Goal: Task Accomplishment & Management: Manage account settings

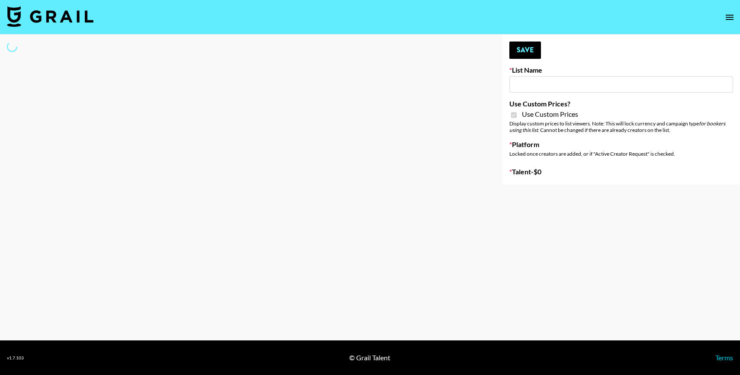
type input "Ladder (23rd Sept)"
checkbox input "true"
select select "Brand"
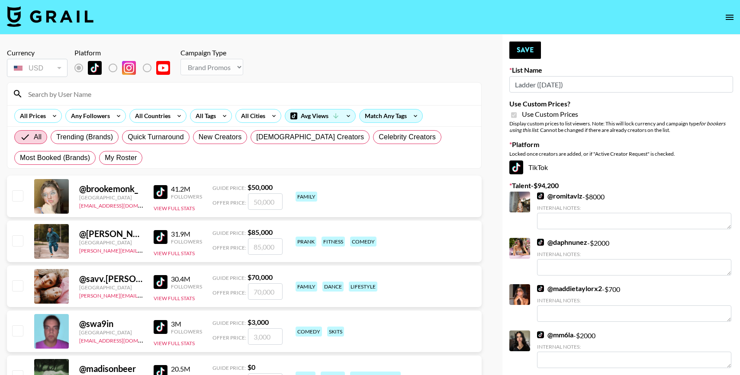
click at [103, 93] on input at bounding box center [249, 94] width 453 height 14
click at [129, 159] on span "My Roster" at bounding box center [121, 158] width 32 height 10
click at [105, 158] on input "My Roster" at bounding box center [105, 158] width 0 height 0
radio input "true"
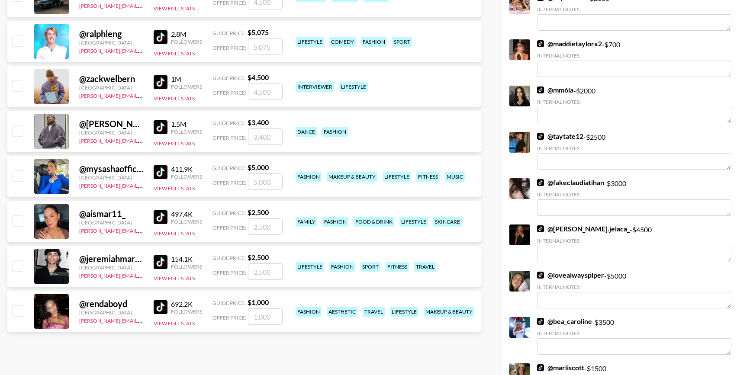
scroll to position [246, 0]
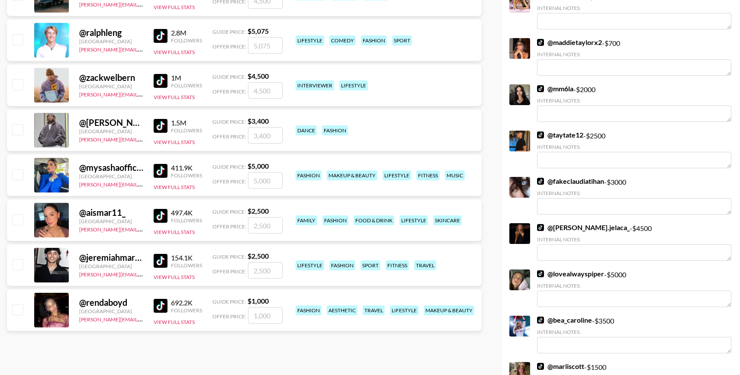
click at [19, 214] on input "checkbox" at bounding box center [17, 219] width 10 height 10
checkbox input "true"
type input "2500"
click at [19, 176] on input "checkbox" at bounding box center [17, 174] width 10 height 10
checkbox input "true"
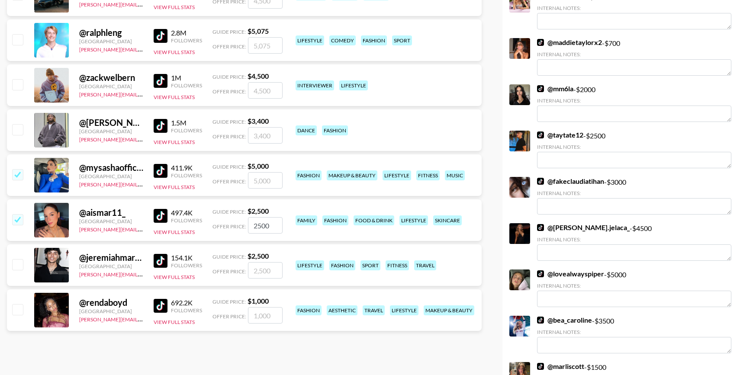
type input "5000"
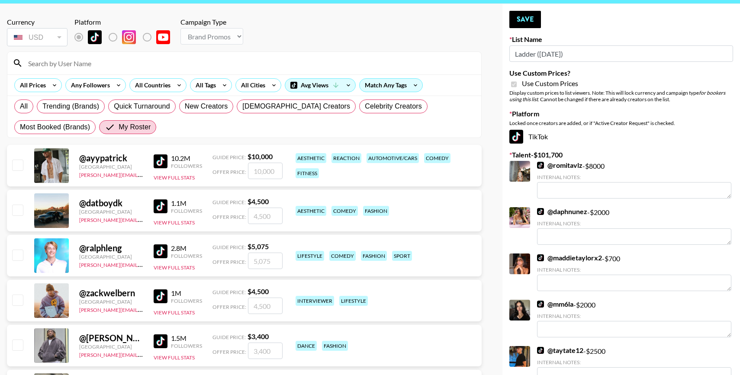
scroll to position [26, 0]
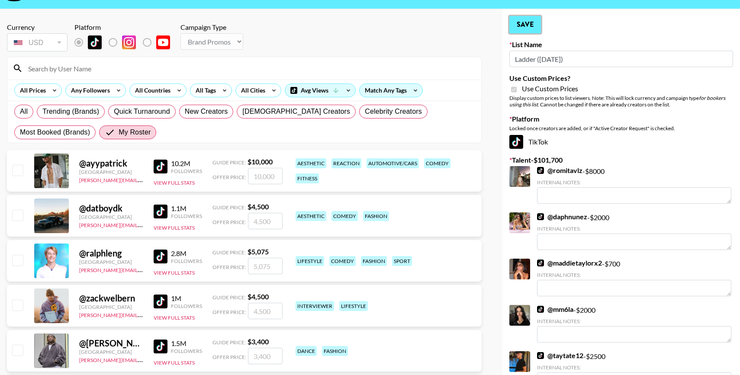
click at [522, 27] on button "Save" at bounding box center [525, 24] width 32 height 17
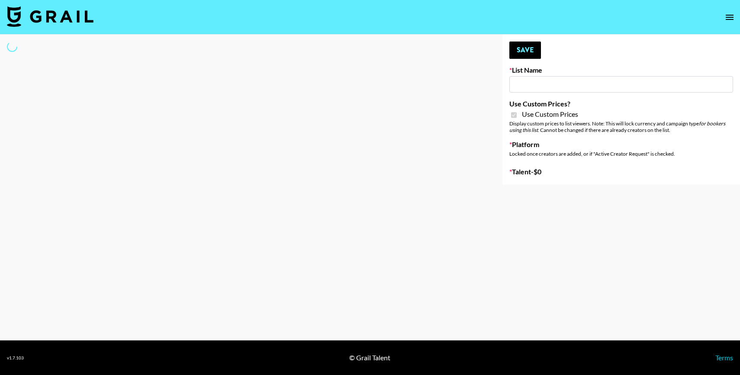
type input "Ladder ([DATE]) IG"
checkbox input "true"
select select "Song"
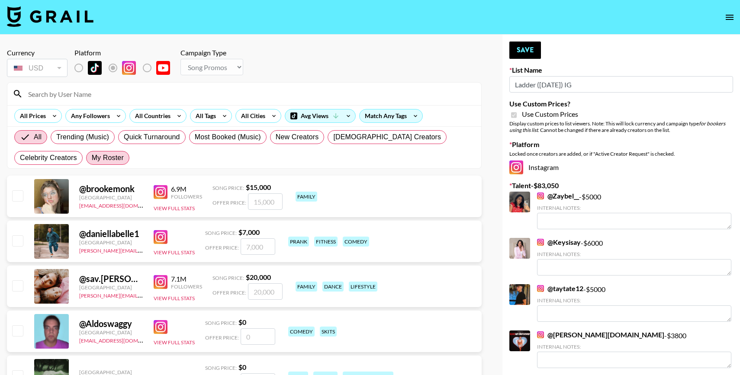
click at [92, 154] on span "My Roster" at bounding box center [108, 158] width 32 height 10
click at [92, 158] on input "My Roster" at bounding box center [92, 158] width 0 height 0
radio input "true"
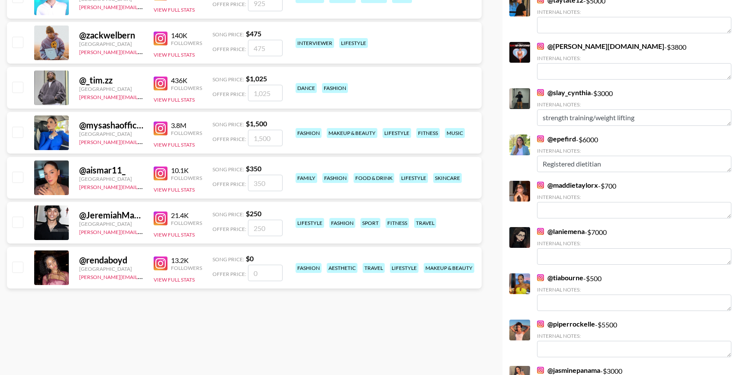
scroll to position [297, 0]
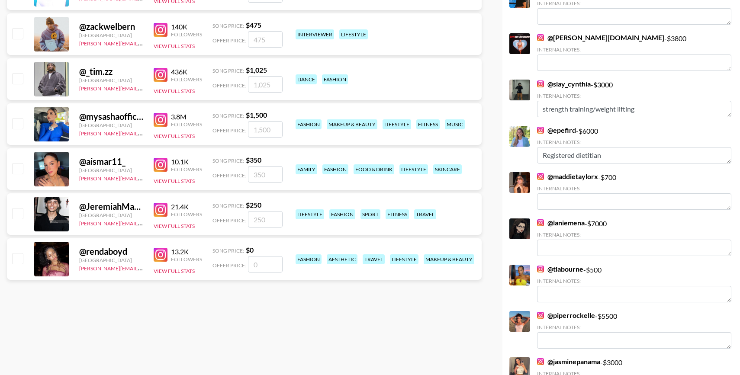
click at [17, 122] on input "checkbox" at bounding box center [17, 123] width 10 height 10
checkbox input "true"
type input "1500"
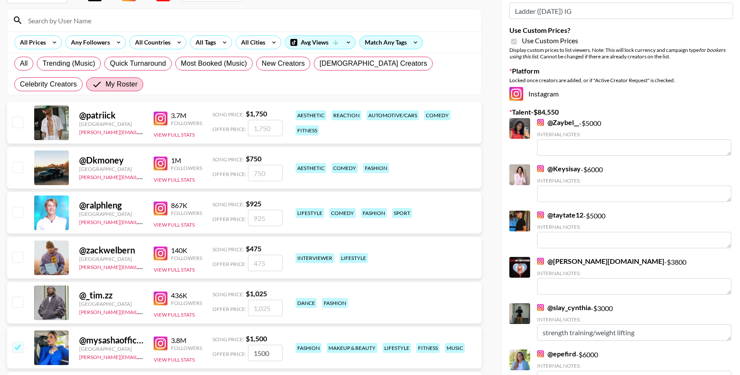
scroll to position [0, 0]
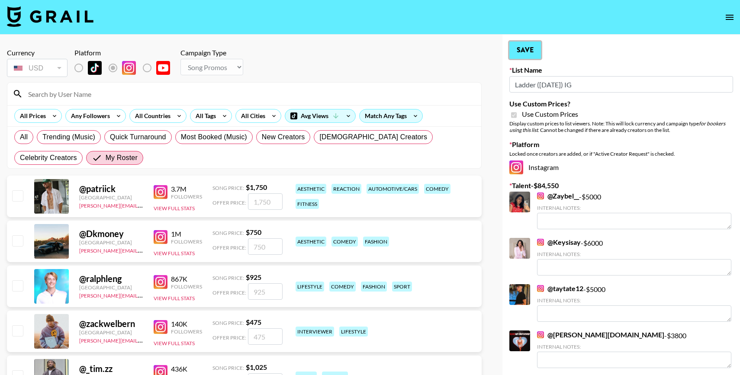
click at [532, 54] on button "Save" at bounding box center [525, 50] width 32 height 17
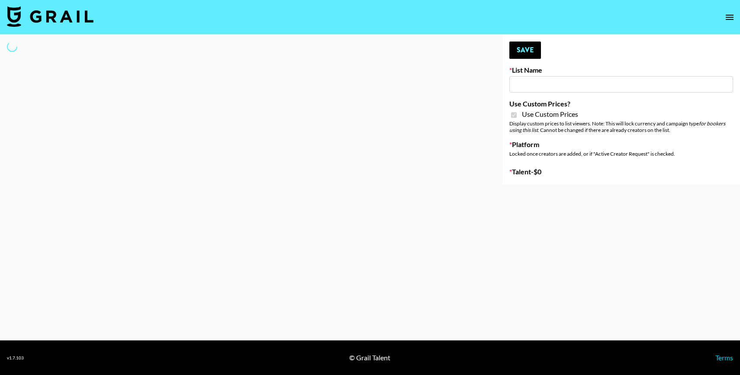
type input "Topsurveys ([DATE])"
checkbox input "true"
select select "Brand"
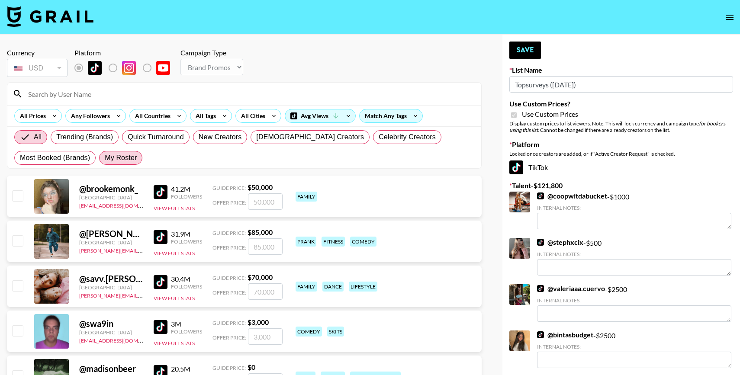
click at [127, 152] on label "My Roster" at bounding box center [120, 158] width 43 height 14
click at [105, 158] on input "My Roster" at bounding box center [105, 158] width 0 height 0
radio input "true"
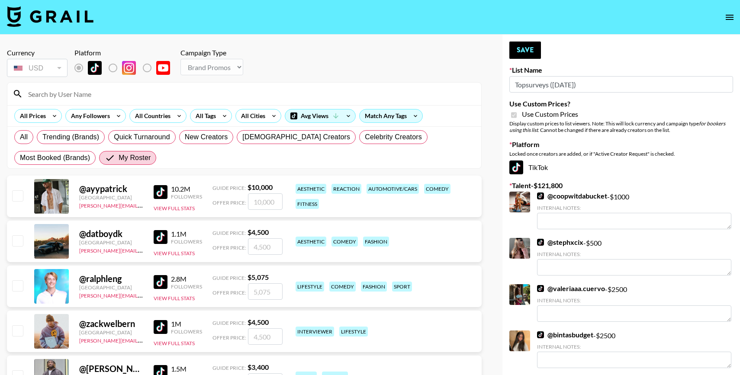
scroll to position [31, 0]
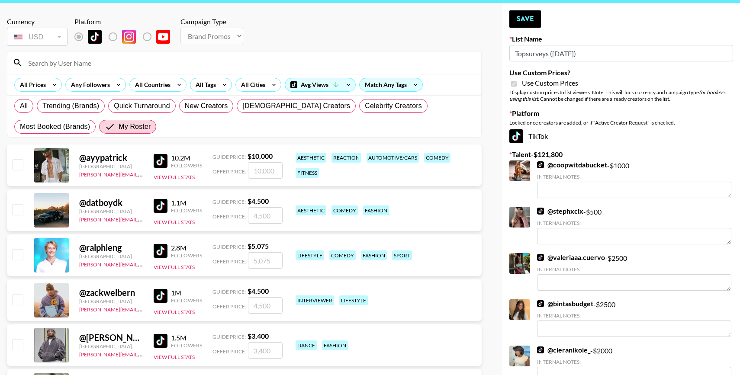
click at [19, 167] on input "checkbox" at bounding box center [17, 164] width 10 height 10
checkbox input "true"
click at [269, 178] on input "10000" at bounding box center [265, 170] width 35 height 16
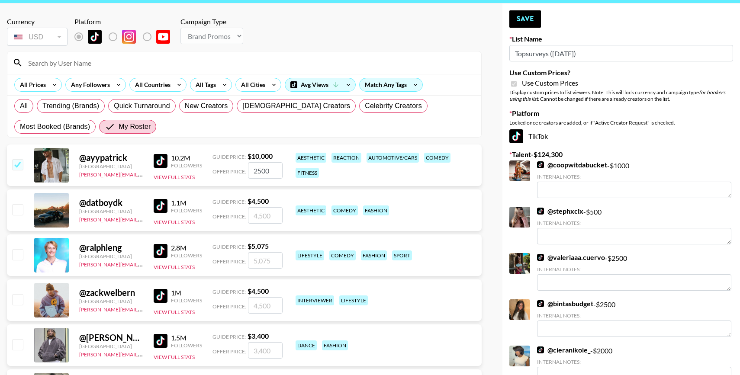
type input "2500"
click at [21, 210] on input "checkbox" at bounding box center [17, 209] width 10 height 10
checkbox input "true"
click at [261, 218] on input "4500" at bounding box center [265, 215] width 35 height 16
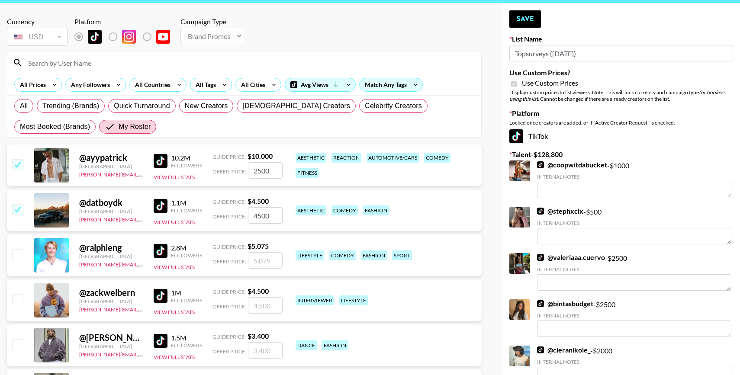
click at [261, 218] on input "4500" at bounding box center [265, 215] width 35 height 16
type input "2500"
click at [19, 212] on input "checkbox" at bounding box center [17, 209] width 10 height 10
checkbox input "false"
click at [21, 162] on input "checkbox" at bounding box center [17, 164] width 10 height 10
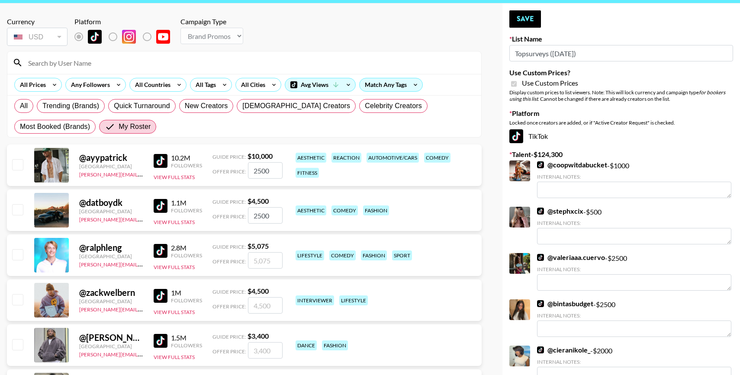
checkbox input "false"
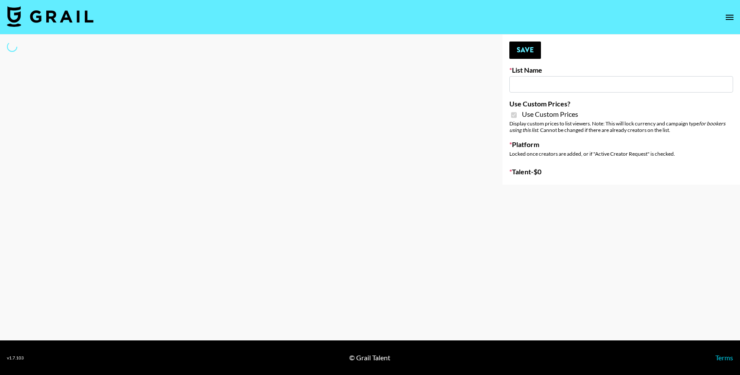
type input "Brickhouse - Women (20th Sept)"
checkbox input "true"
select select "Brand"
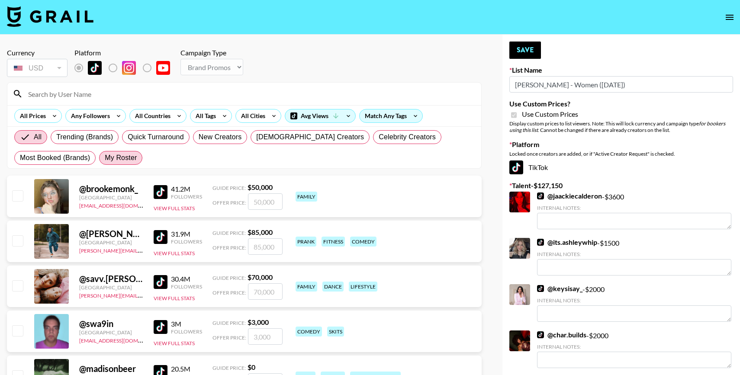
click at [114, 161] on span "My Roster" at bounding box center [121, 158] width 32 height 10
click at [105, 158] on input "My Roster" at bounding box center [105, 158] width 0 height 0
radio input "true"
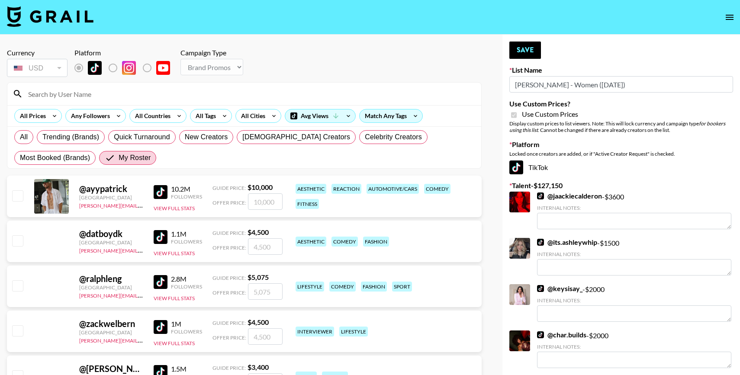
scroll to position [219, 0]
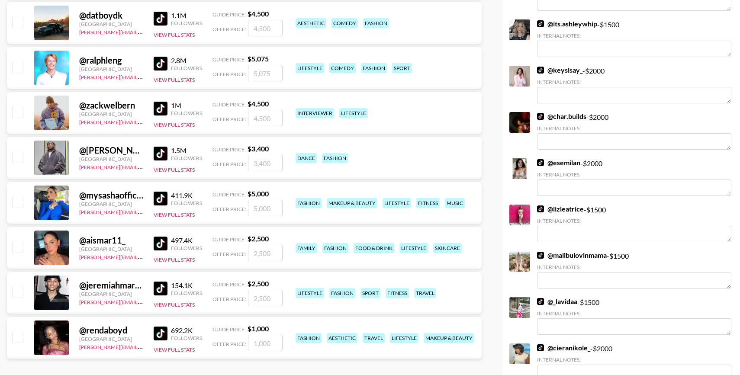
click at [17, 246] on input "checkbox" at bounding box center [17, 247] width 10 height 10
checkbox input "true"
type input "2500"
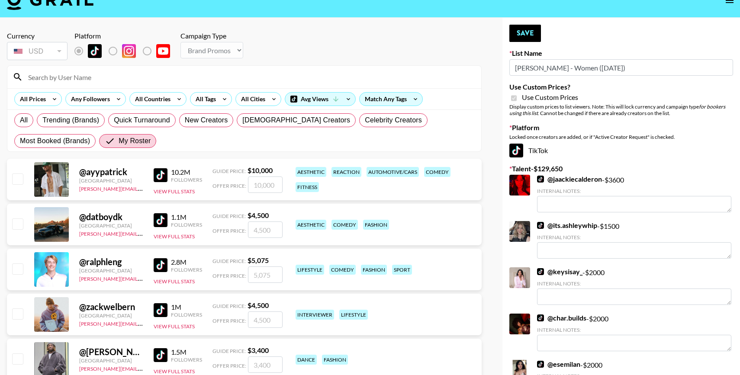
scroll to position [0, 0]
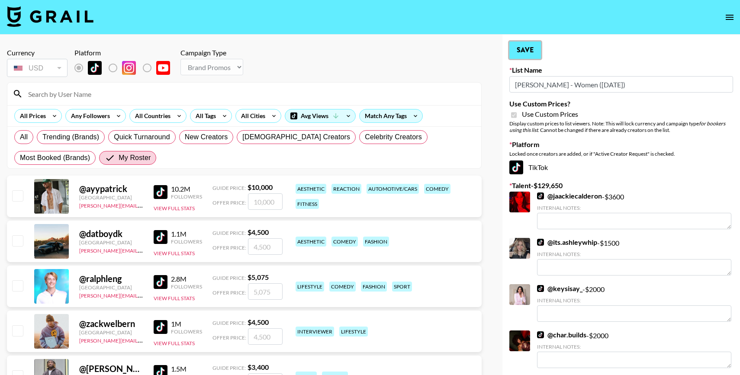
click at [528, 48] on button "Save" at bounding box center [525, 50] width 32 height 17
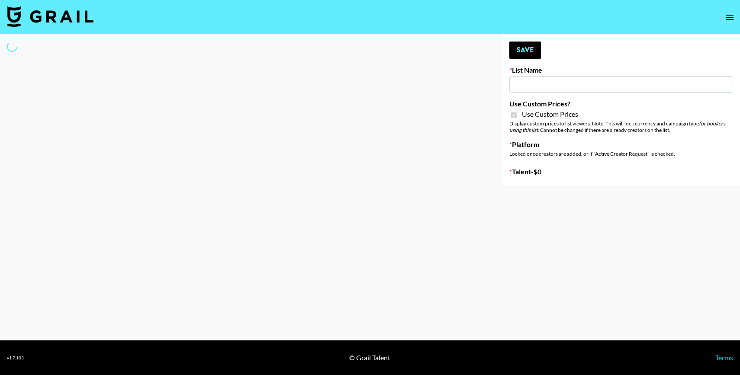
type input "[PERSON_NAME] - Relatable ([DATE])"
checkbox input "true"
select select "Brand"
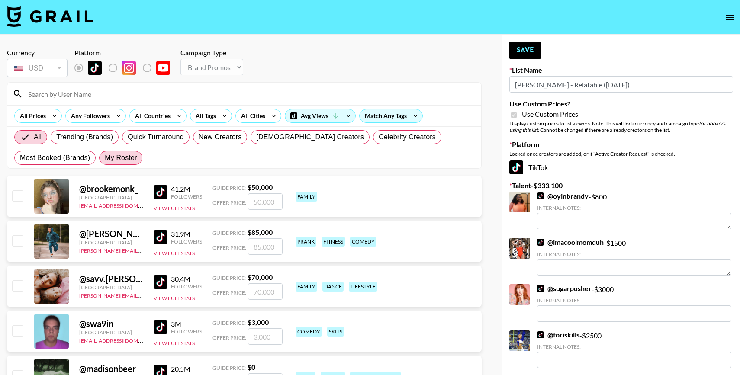
click at [126, 158] on span "My Roster" at bounding box center [121, 158] width 32 height 10
click at [105, 158] on input "My Roster" at bounding box center [105, 158] width 0 height 0
radio input "true"
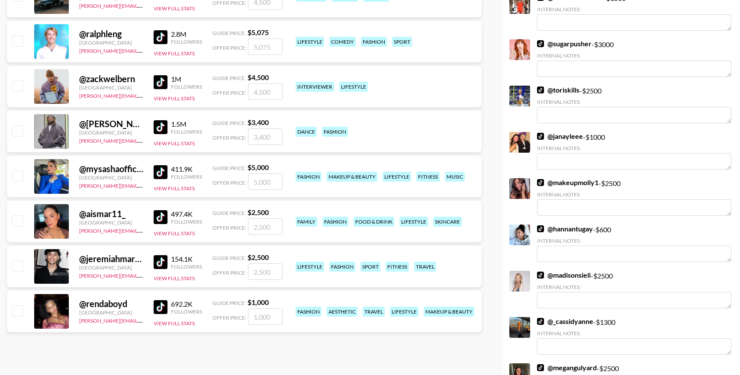
scroll to position [284, 0]
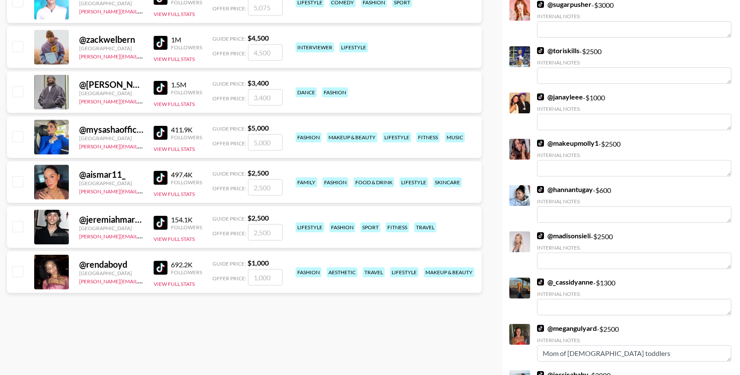
click at [19, 180] on input "checkbox" at bounding box center [17, 181] width 10 height 10
checkbox input "true"
type input "2500"
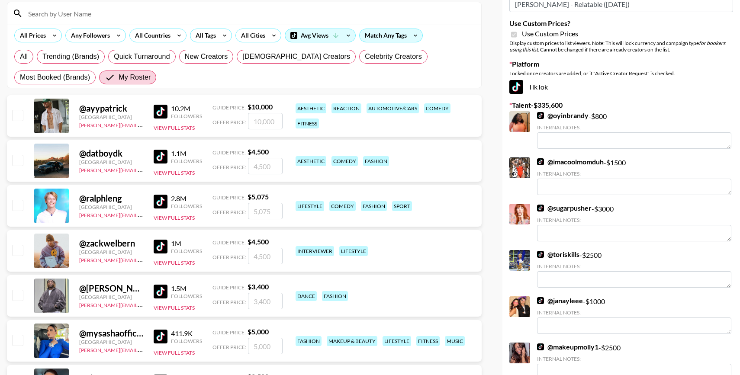
scroll to position [0, 0]
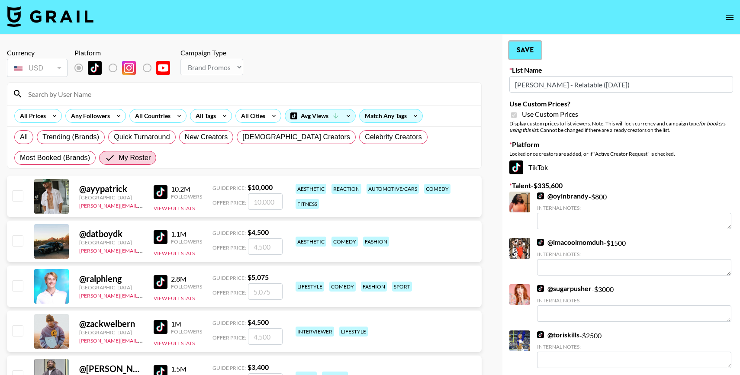
click at [525, 54] on button "Save" at bounding box center [525, 50] width 32 height 17
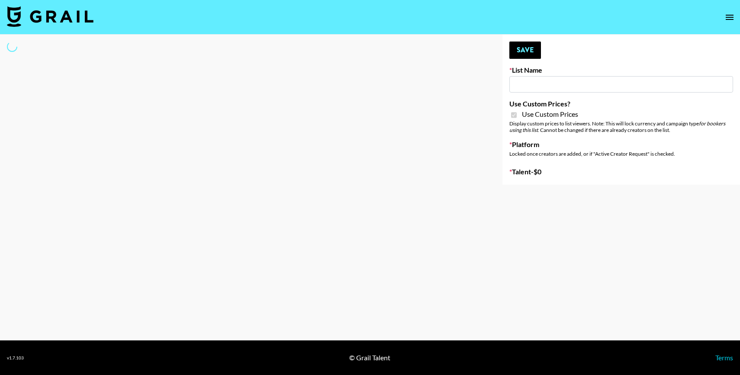
type input "E-Com Platform - TikTok"
checkbox input "true"
select select "Brand"
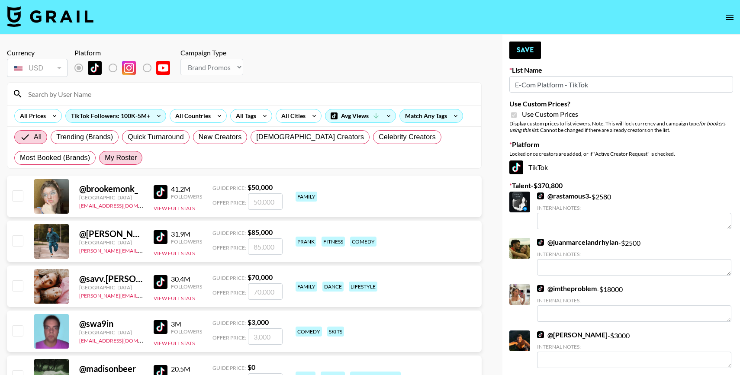
click at [122, 157] on span "My Roster" at bounding box center [121, 158] width 32 height 10
click at [105, 158] on input "My Roster" at bounding box center [105, 158] width 0 height 0
radio input "true"
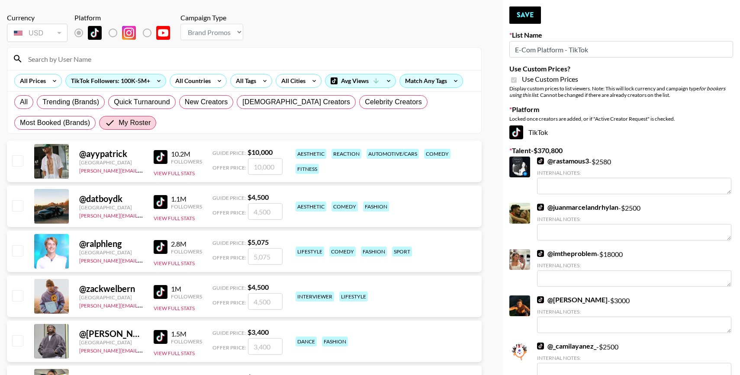
scroll to position [41, 0]
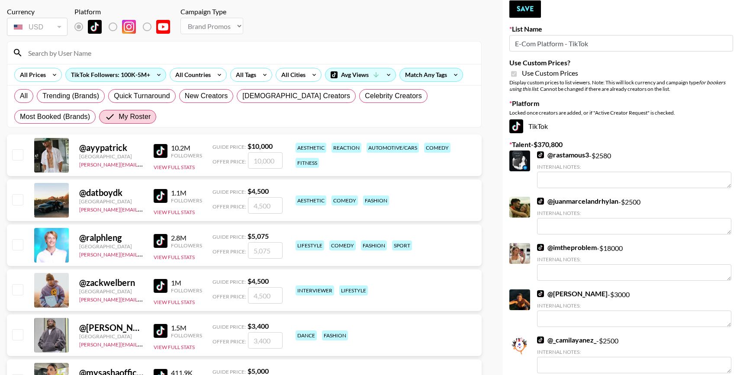
click at [20, 152] on input "checkbox" at bounding box center [17, 154] width 10 height 10
checkbox input "true"
type input "10000"
click at [17, 199] on input "checkbox" at bounding box center [17, 199] width 10 height 10
checkbox input "true"
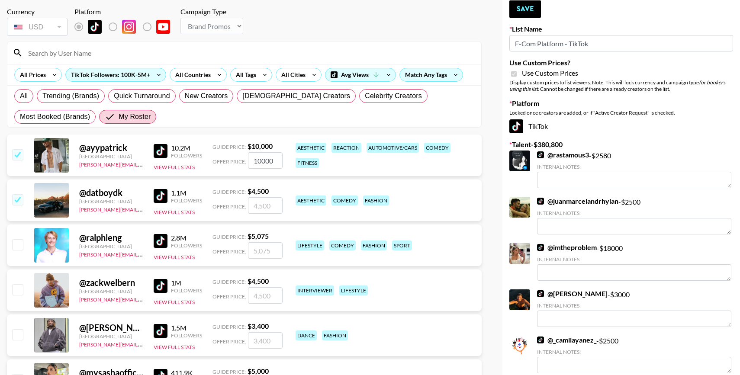
type input "4500"
click at [17, 244] on input "checkbox" at bounding box center [17, 244] width 10 height 10
checkbox input "true"
type input "5075"
click at [19, 287] on input "checkbox" at bounding box center [17, 289] width 10 height 10
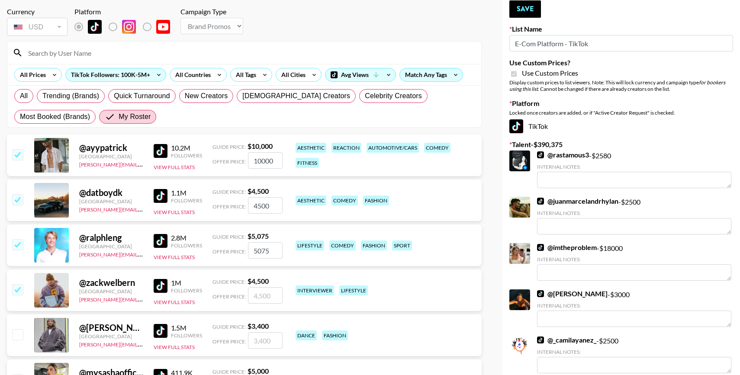
checkbox input "true"
type input "4500"
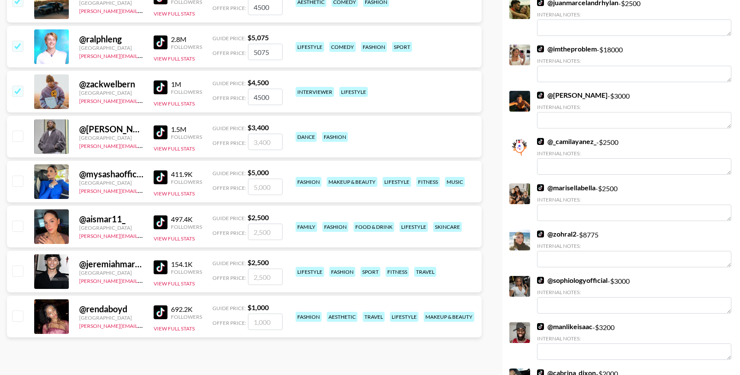
scroll to position [240, 0]
click at [19, 269] on input "checkbox" at bounding box center [17, 270] width 10 height 10
checkbox input "true"
type input "2500"
click at [20, 229] on input "checkbox" at bounding box center [17, 225] width 10 height 10
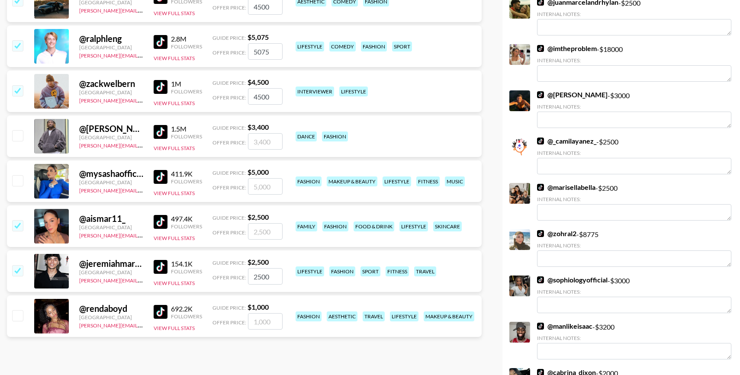
checkbox input "true"
type input "2500"
click at [19, 178] on input "checkbox" at bounding box center [17, 180] width 10 height 10
checkbox input "true"
type input "5000"
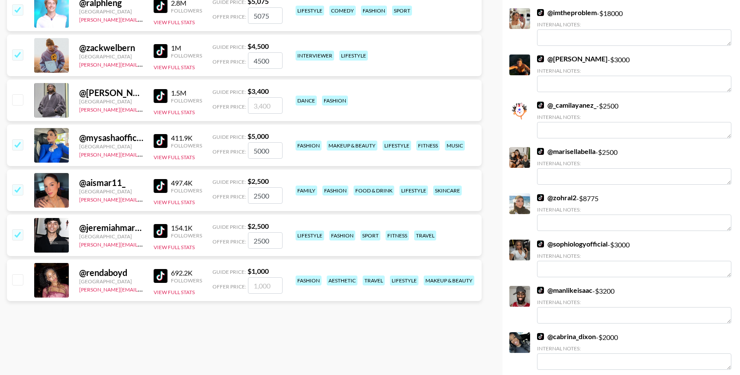
scroll to position [289, 0]
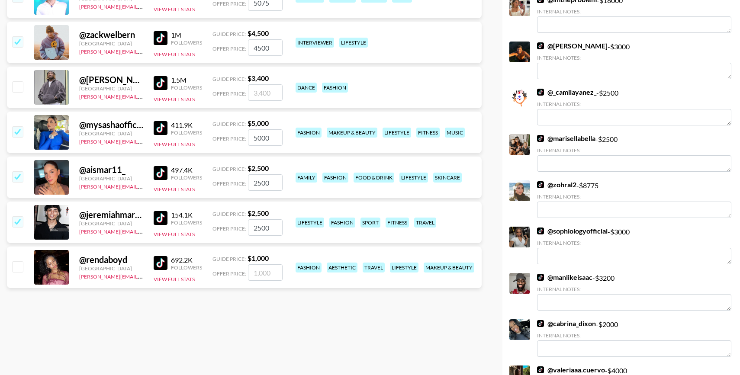
click at [20, 221] on input "checkbox" at bounding box center [17, 221] width 10 height 10
checkbox input "false"
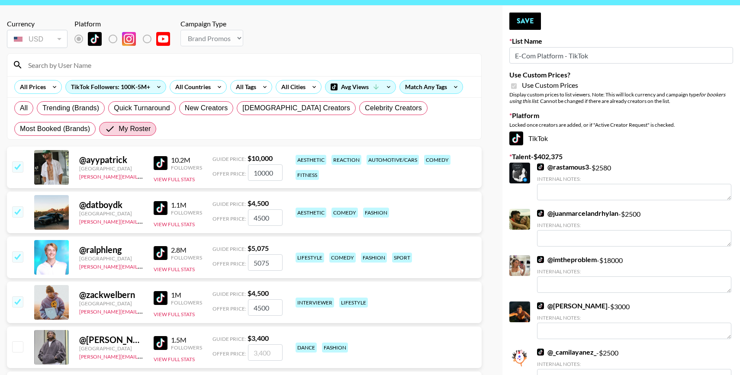
scroll to position [0, 0]
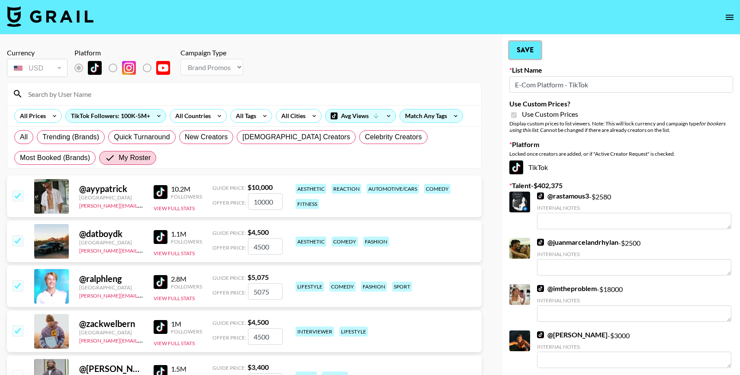
click at [529, 52] on button "Save" at bounding box center [525, 50] width 32 height 17
radio input "true"
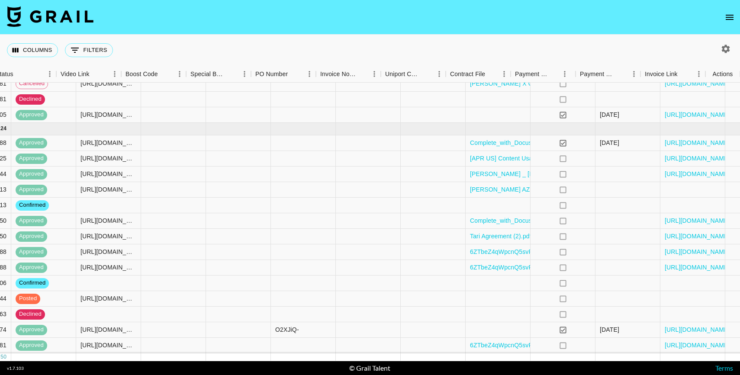
scroll to position [702, 773]
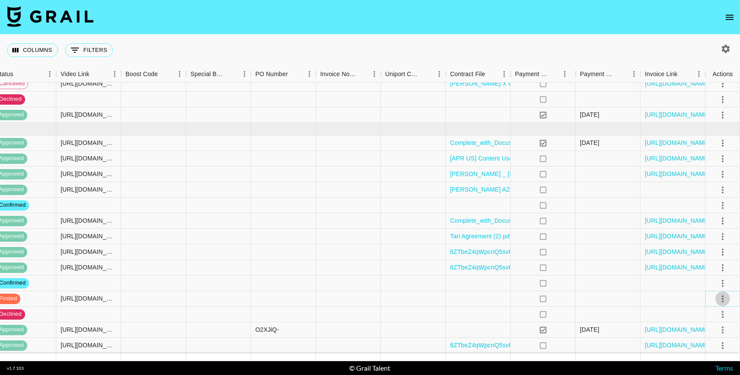
click at [722, 300] on icon "select merge strategy" at bounding box center [723, 299] width 2 height 7
click at [711, 281] on div "Approve" at bounding box center [704, 280] width 26 height 10
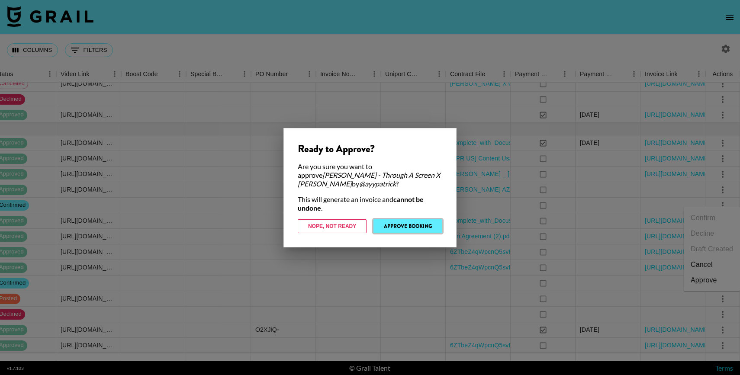
click at [411, 225] on button "Approve Booking" at bounding box center [408, 226] width 69 height 14
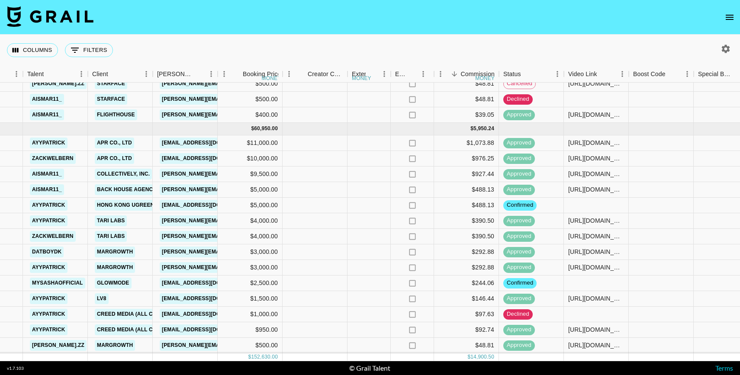
scroll to position [702, 263]
